Goal: Navigation & Orientation: Understand site structure

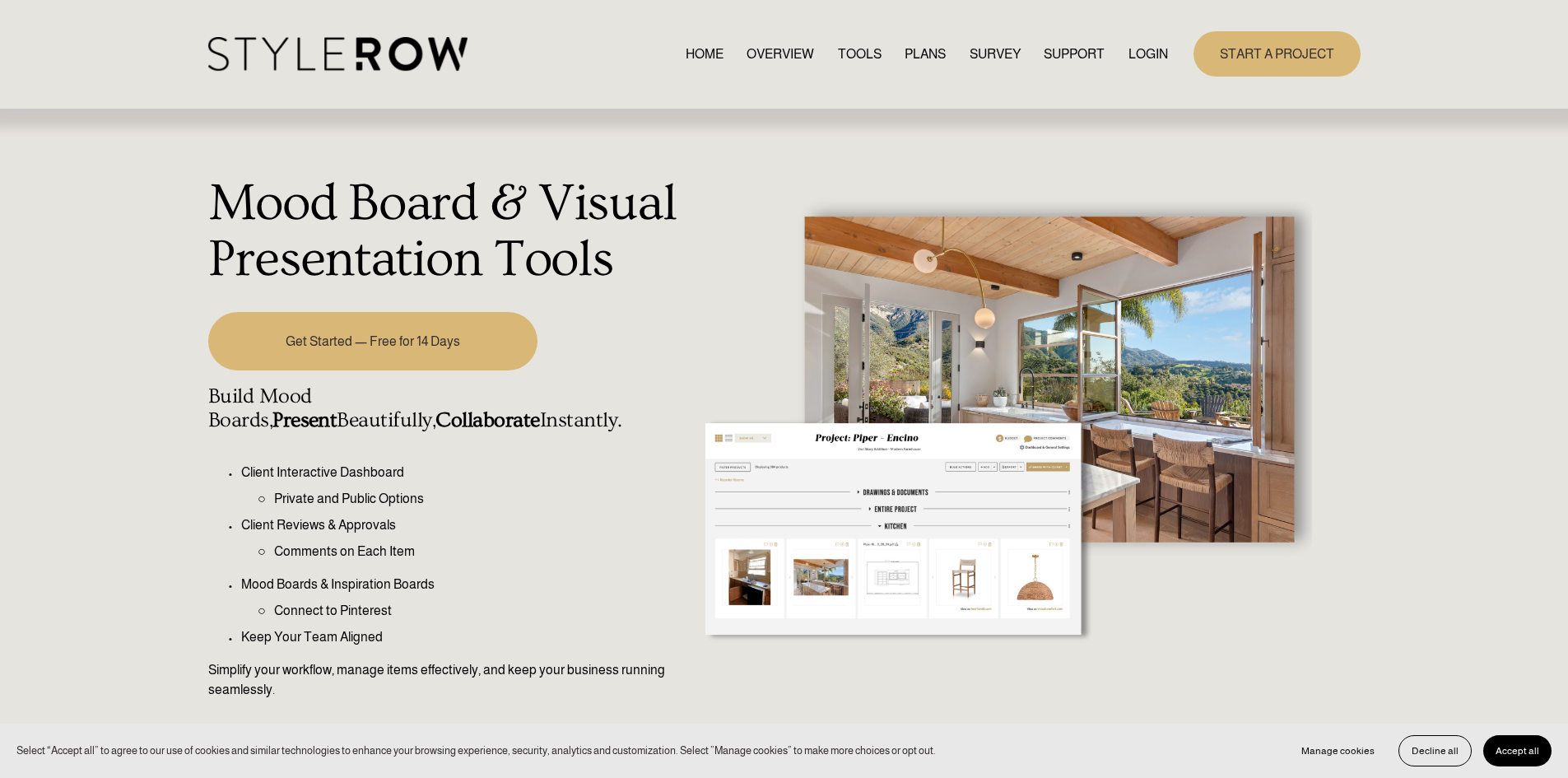
click at [782, 53] on link "OVERVIEW" at bounding box center [781, 54] width 68 height 22
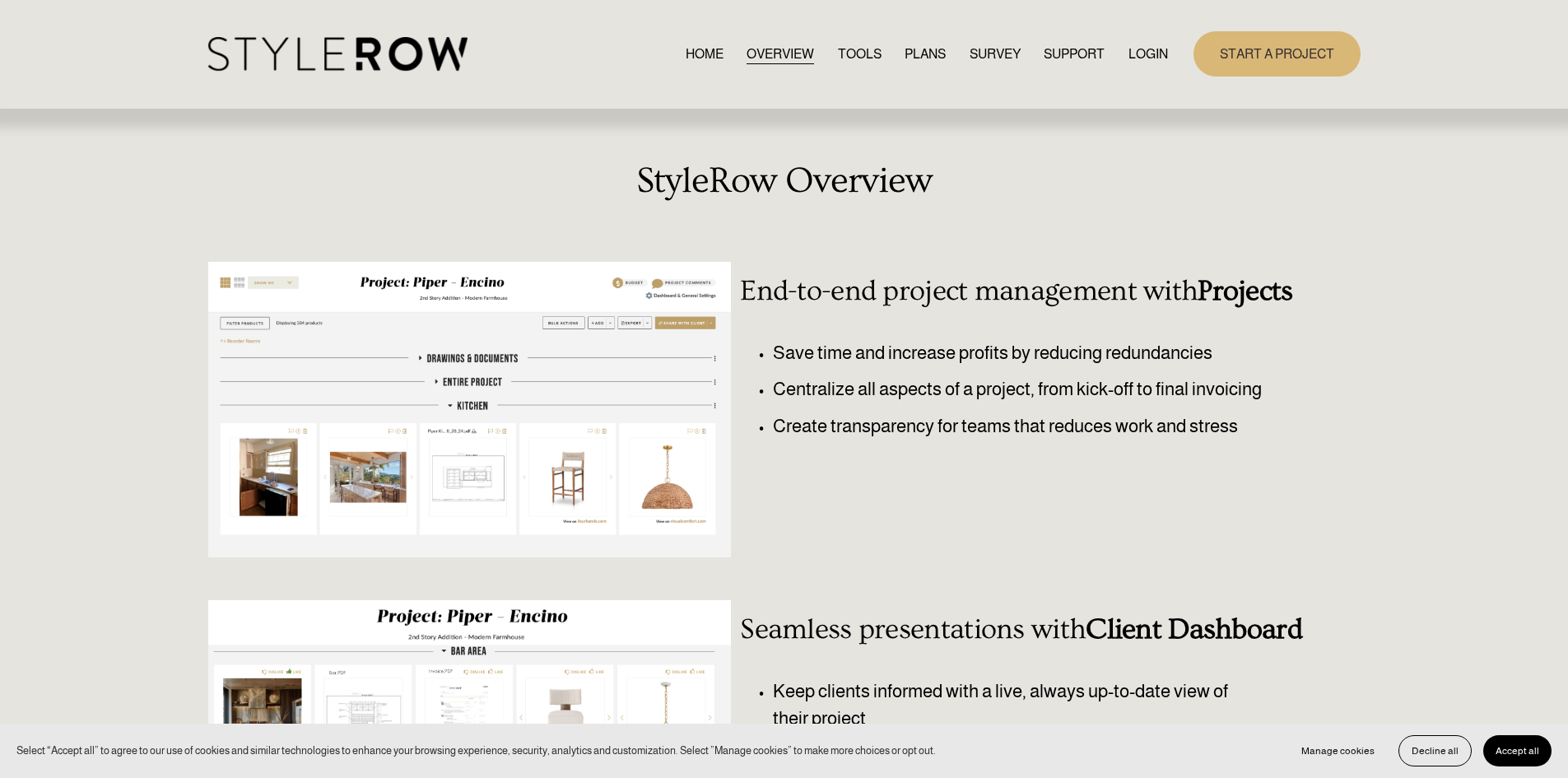
click at [922, 54] on link "PLANS" at bounding box center [926, 54] width 41 height 22
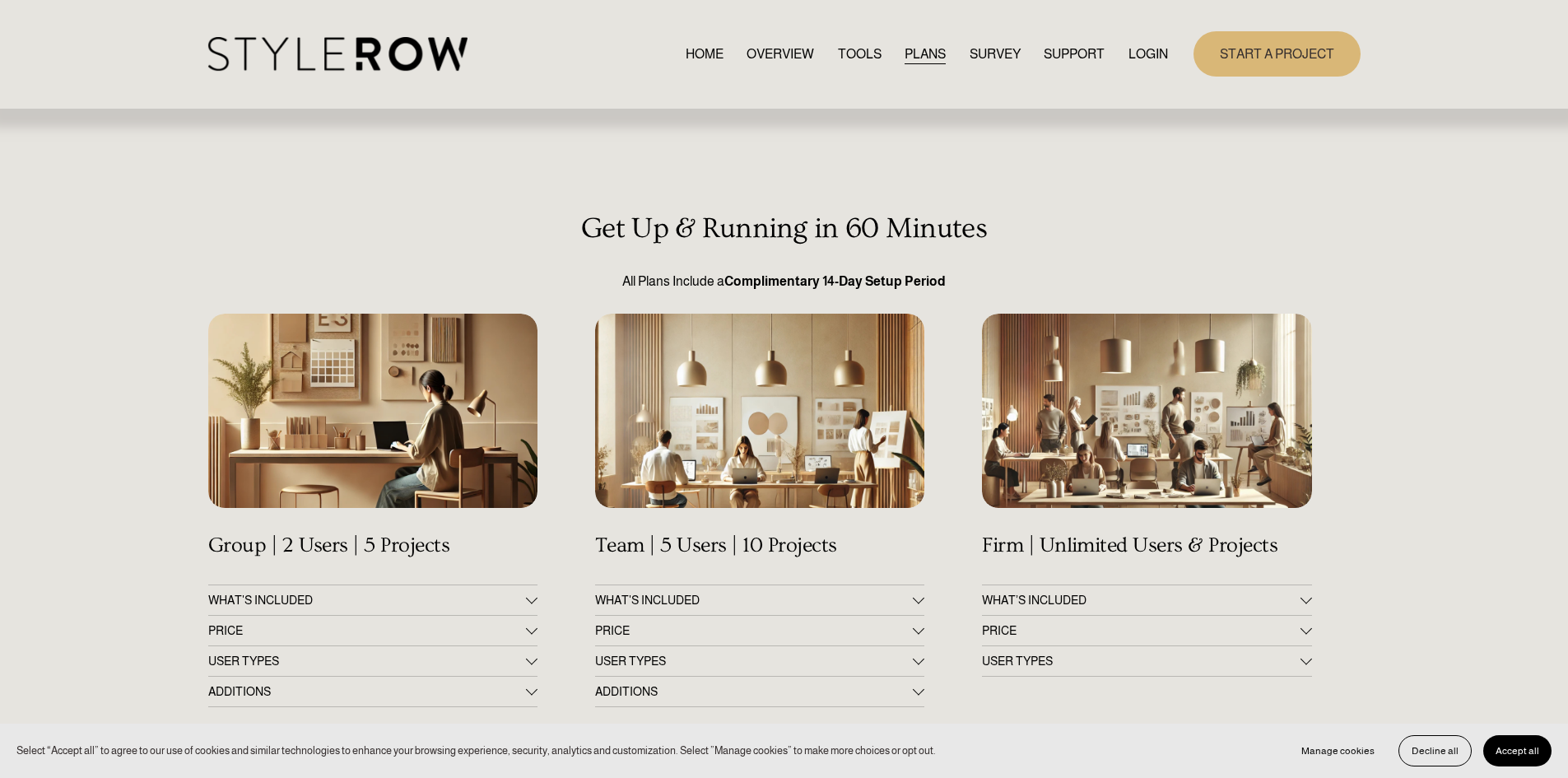
click at [856, 50] on link "TOOLS" at bounding box center [860, 54] width 44 height 22
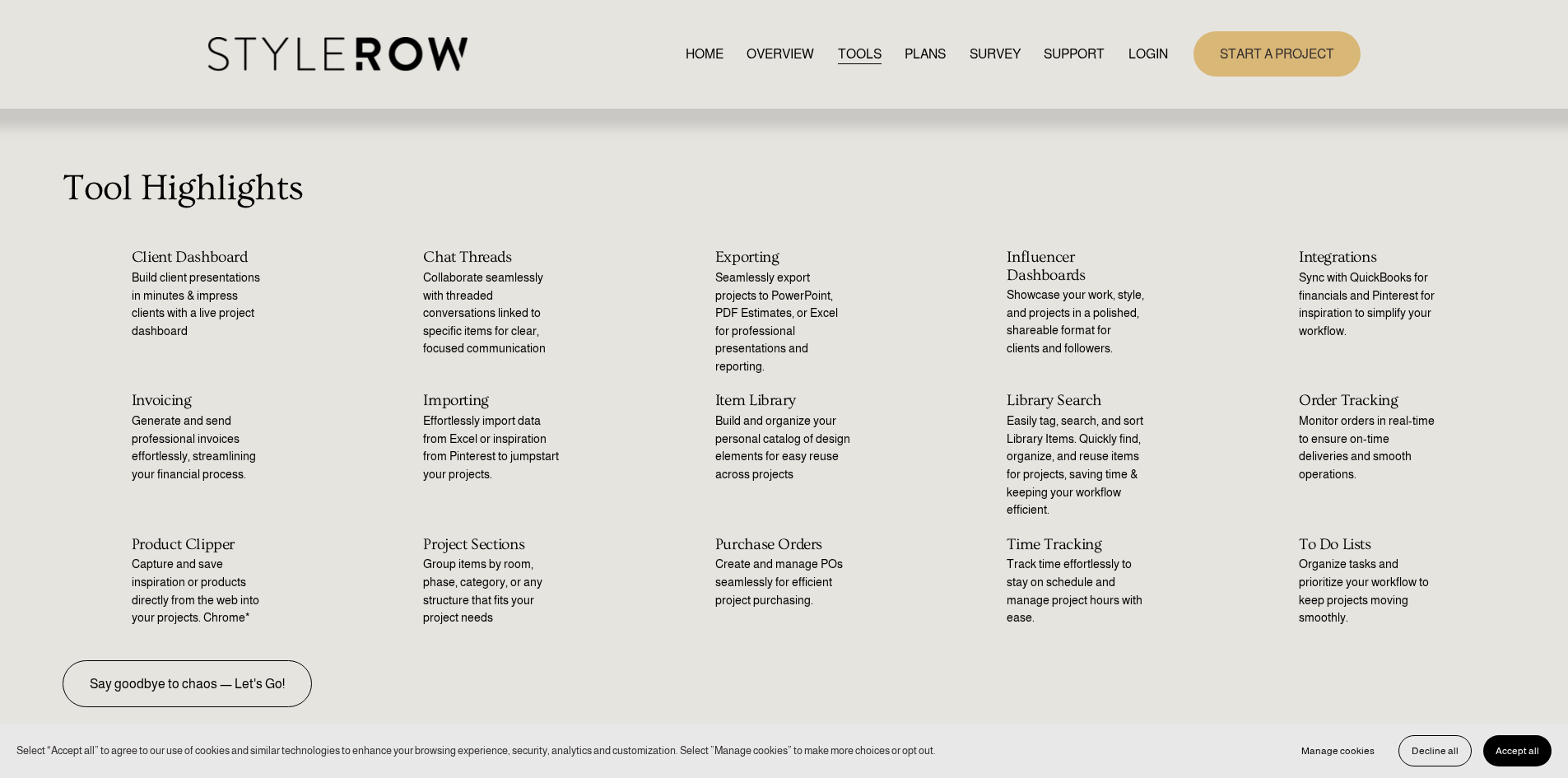
click at [972, 57] on link "SURVEY" at bounding box center [996, 54] width 51 height 22
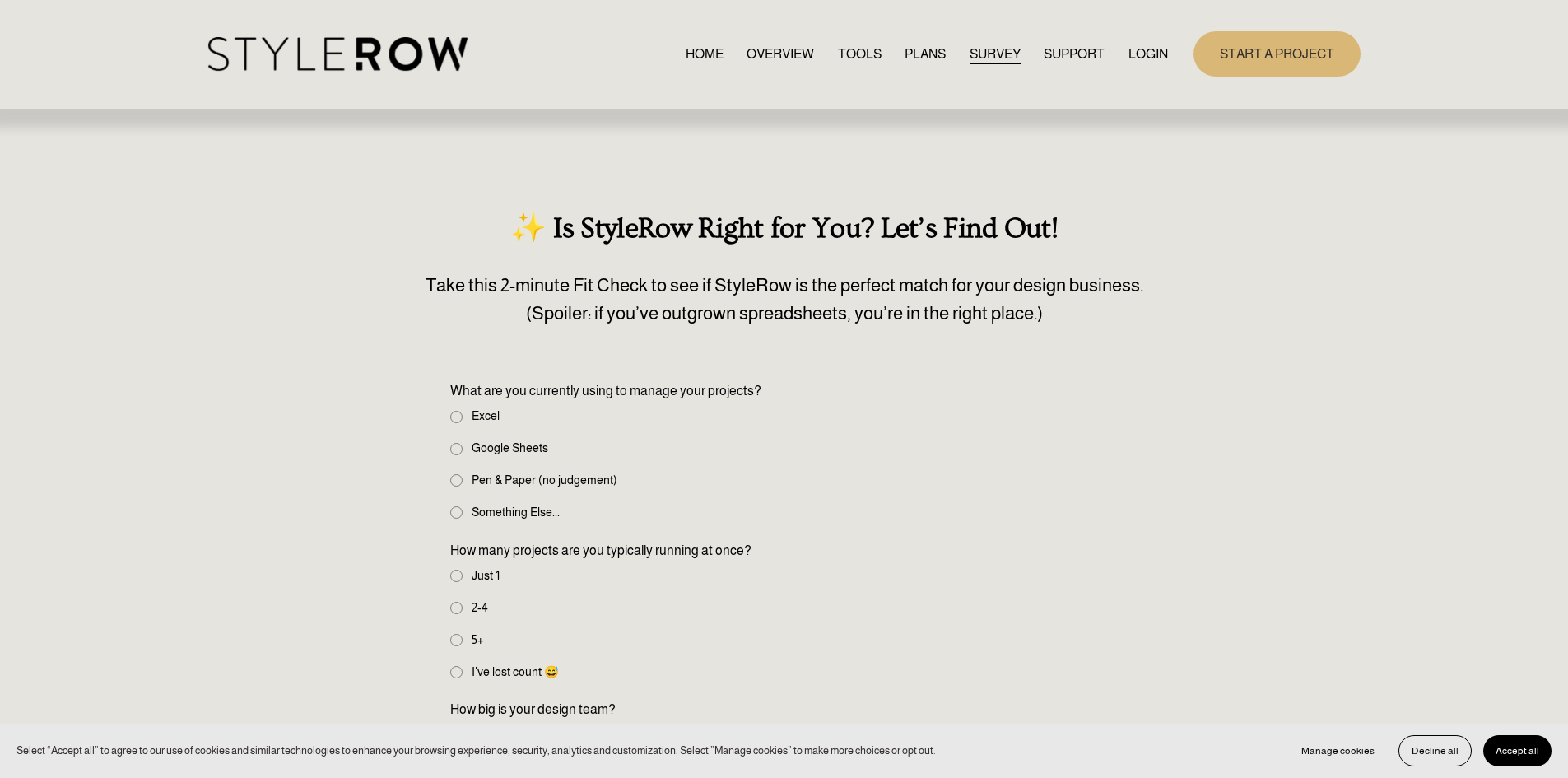
click at [1060, 58] on span "SUPPORT" at bounding box center [1075, 54] width 61 height 20
click at [686, 60] on link "HOME" at bounding box center [705, 54] width 38 height 22
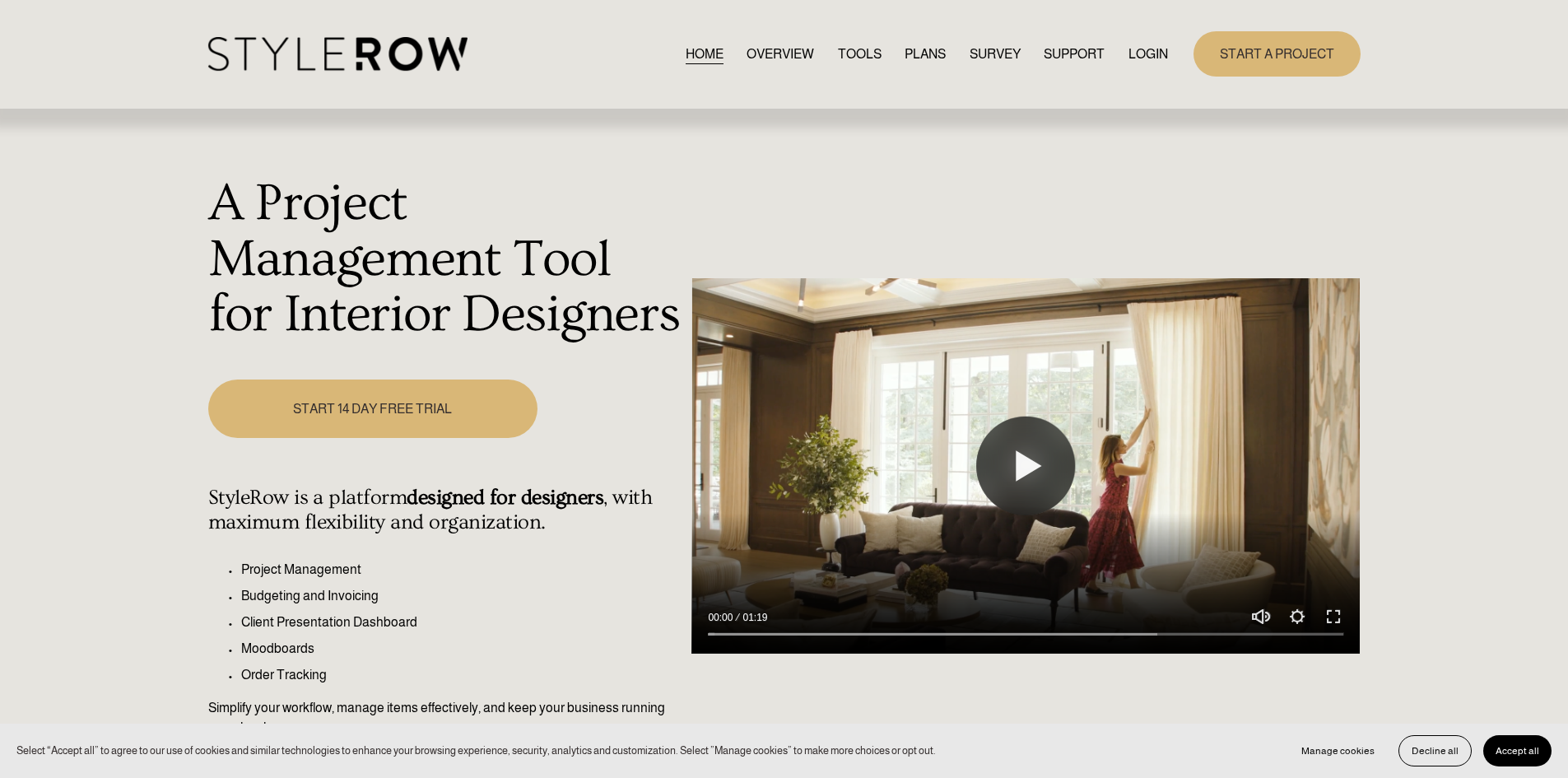
click at [795, 52] on link "OVERVIEW" at bounding box center [781, 54] width 68 height 22
